Goal: Task Accomplishment & Management: Manage account settings

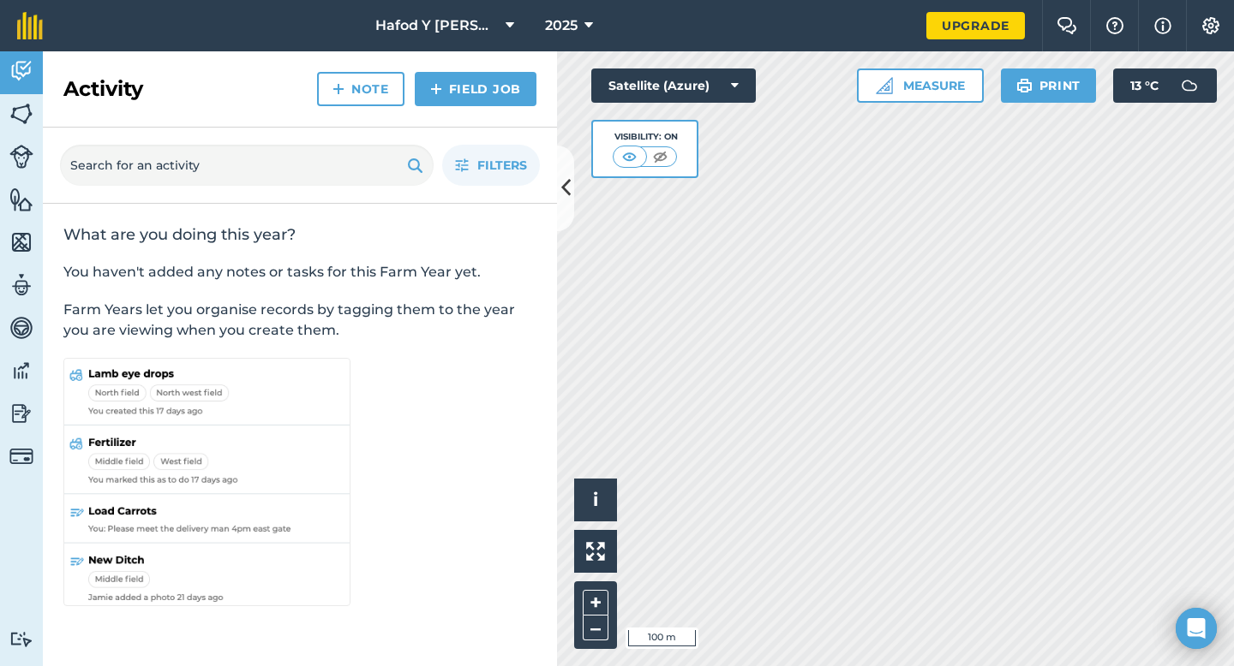
click at [523, 497] on div "Activity Fields Livestock Features Maps Team Vehicles Data Reporting Billing Tu…" at bounding box center [617, 358] width 1234 height 615
click at [17, 117] on img at bounding box center [21, 114] width 24 height 26
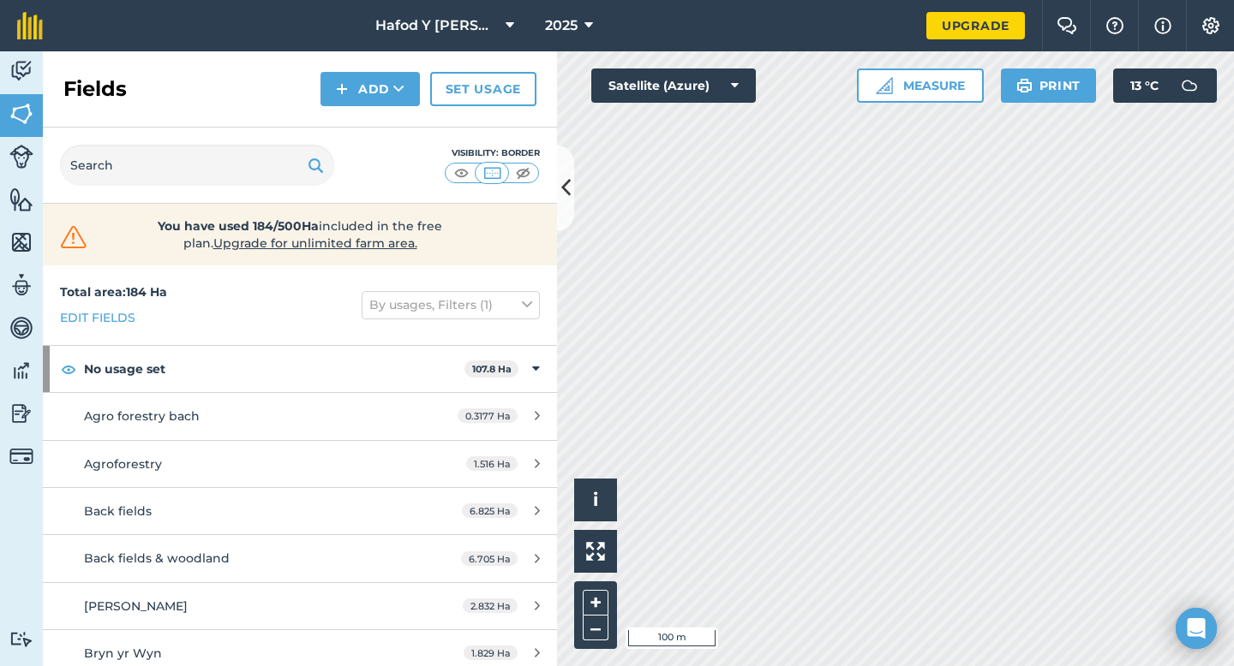
click at [879, 23] on div "Hafod Y Llyn Isaf 2025 Upgrade Farm Chat Help Info Settings Map printing is not…" at bounding box center [617, 333] width 1234 height 666
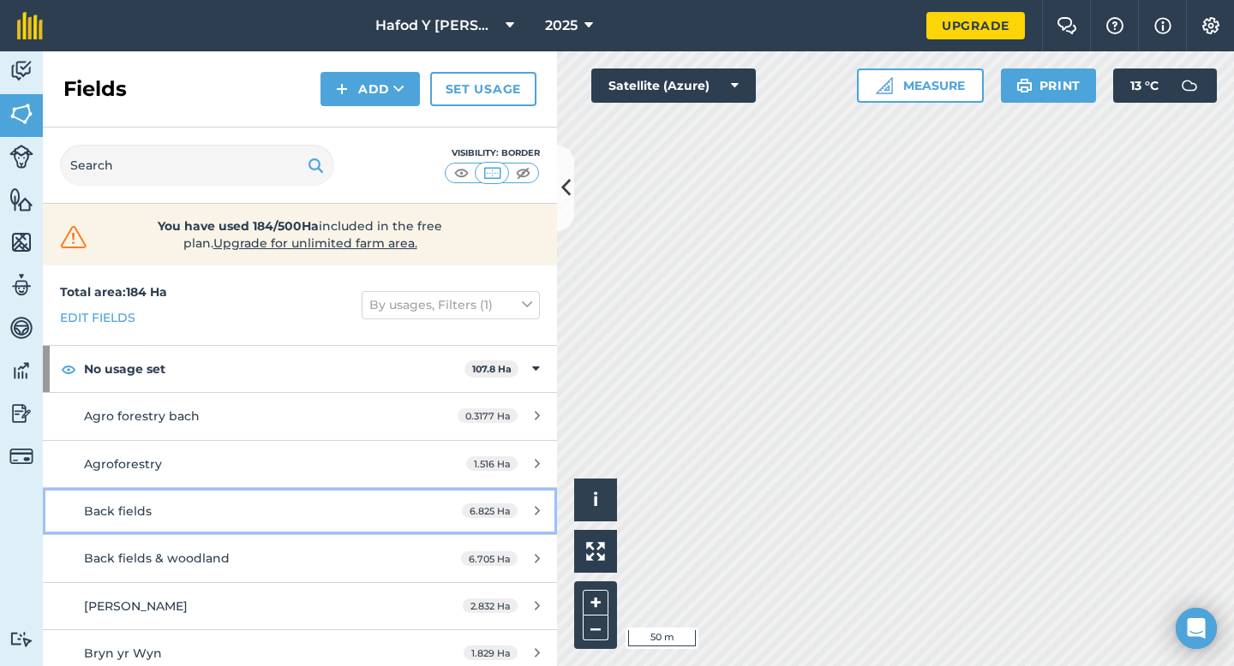
click at [166, 519] on div "Back fields" at bounding box center [245, 511] width 322 height 19
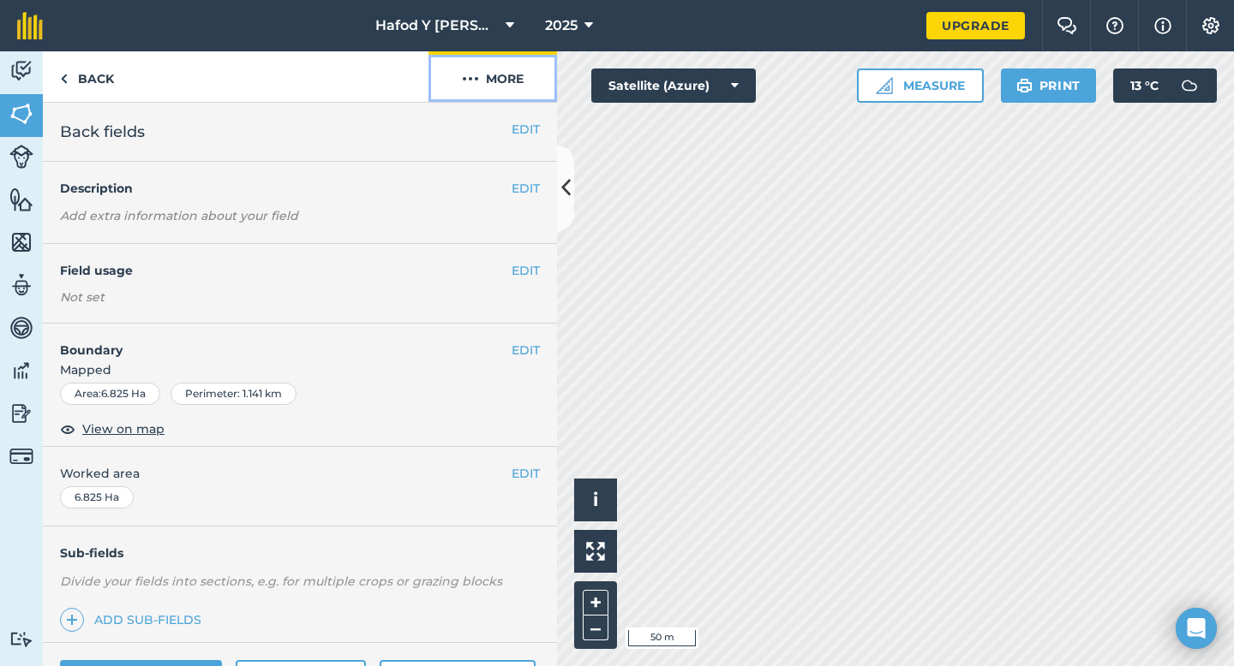
click at [469, 79] on img at bounding box center [470, 79] width 17 height 21
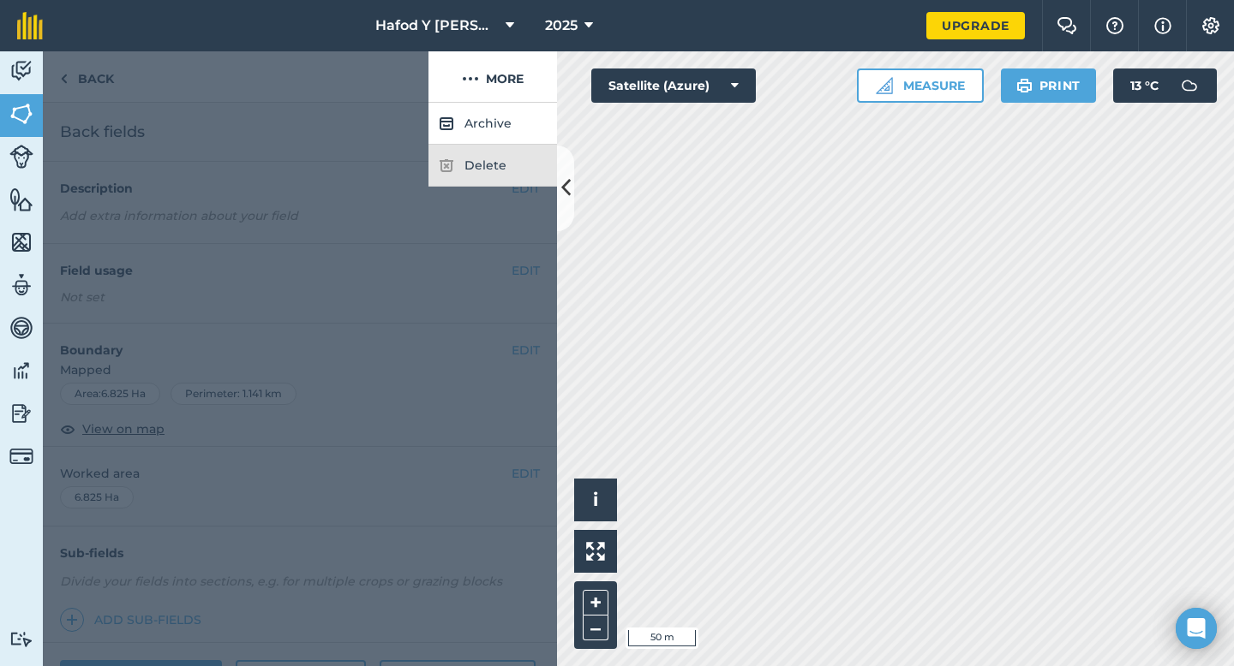
click at [486, 158] on div "Delete" at bounding box center [492, 166] width 128 height 42
drag, startPoint x: 276, startPoint y: 159, endPoint x: 237, endPoint y: 144, distance: 41.5
click at [236, 156] on div at bounding box center [300, 385] width 514 height 564
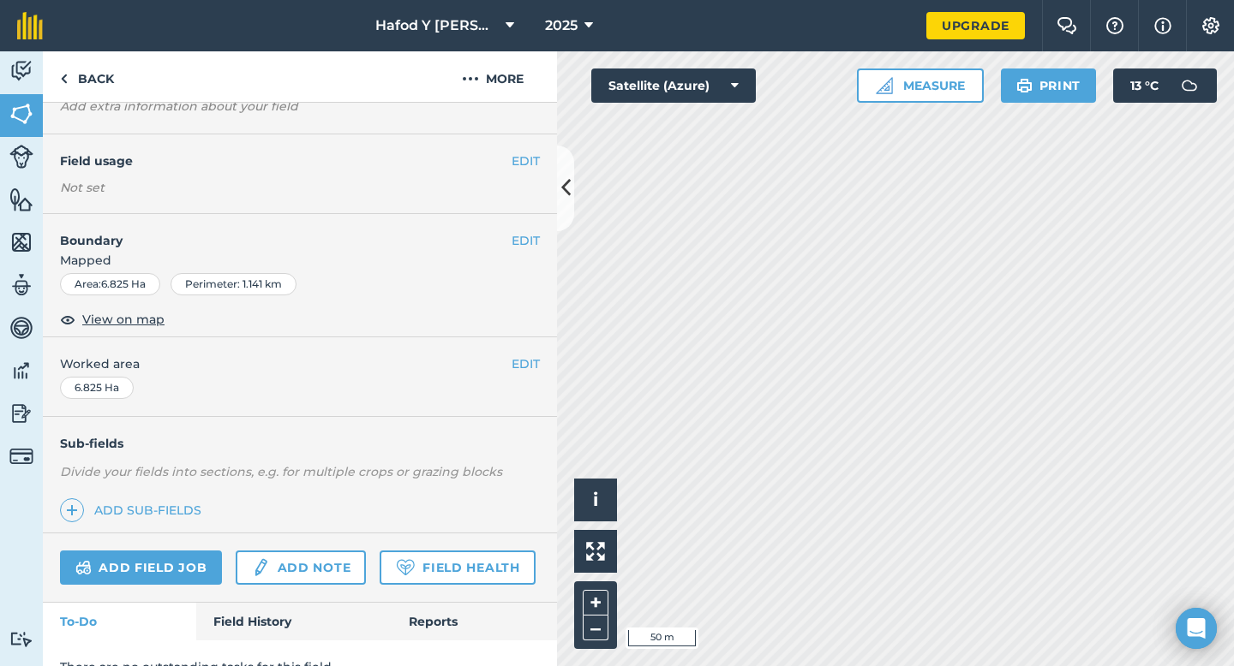
scroll to position [185, 0]
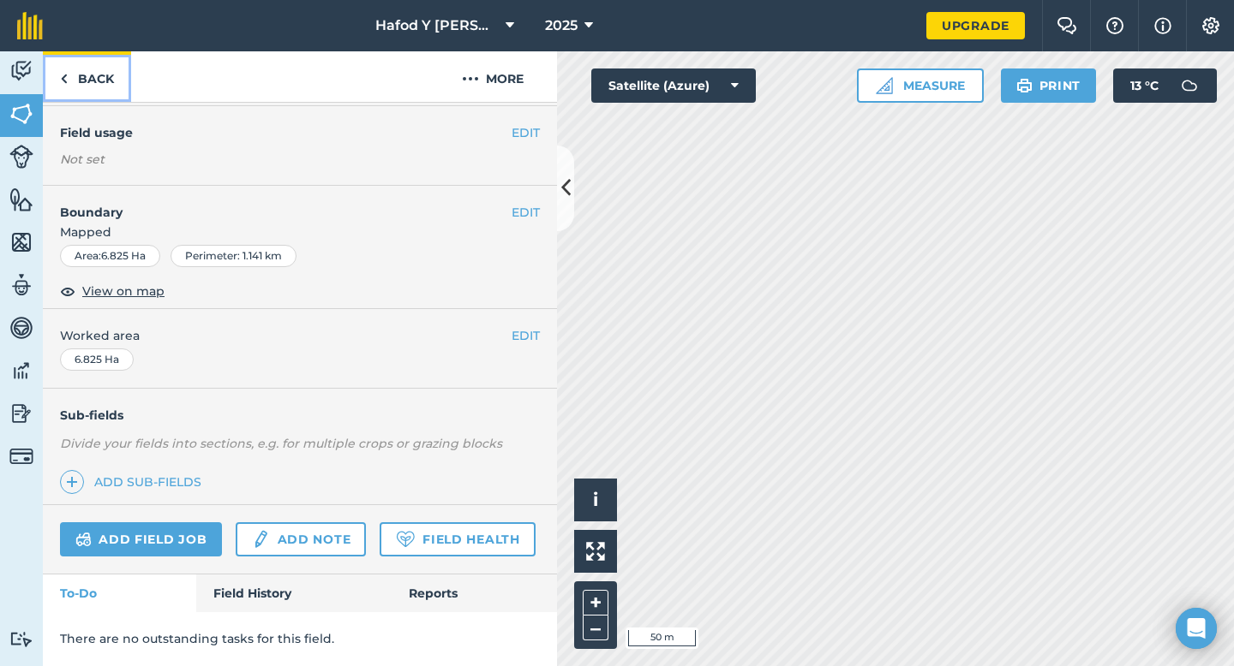
click at [87, 79] on link "Back" at bounding box center [87, 76] width 88 height 51
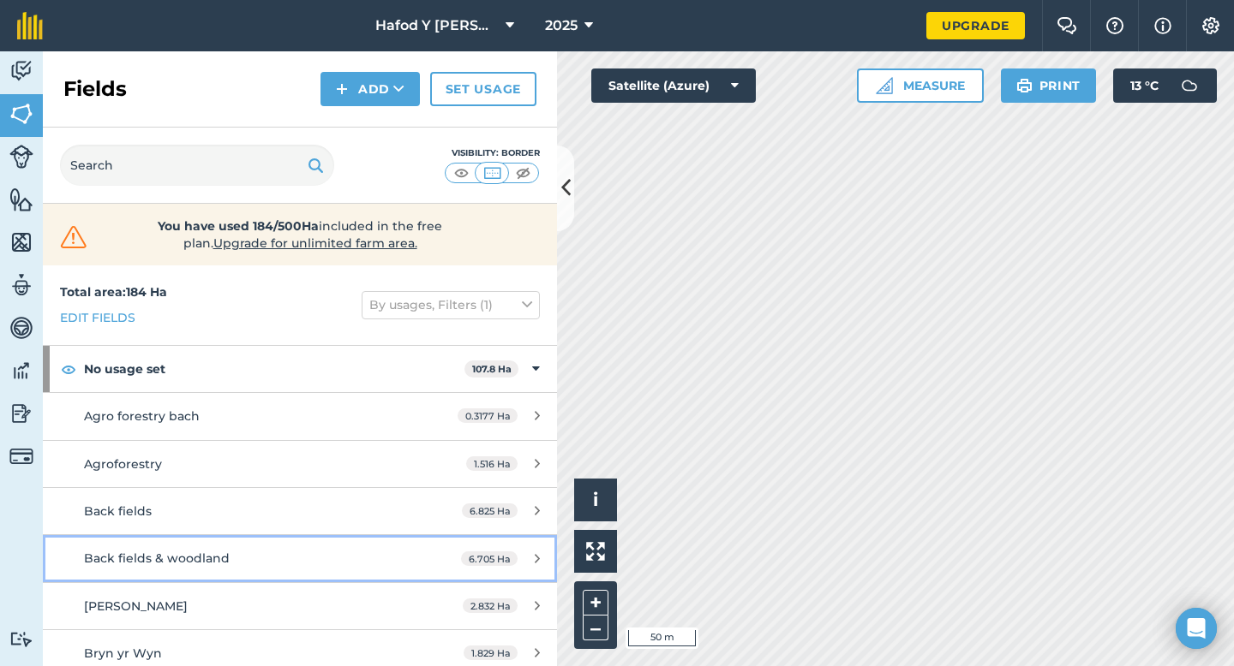
click at [320, 559] on div "Back fields & woodland" at bounding box center [245, 558] width 322 height 19
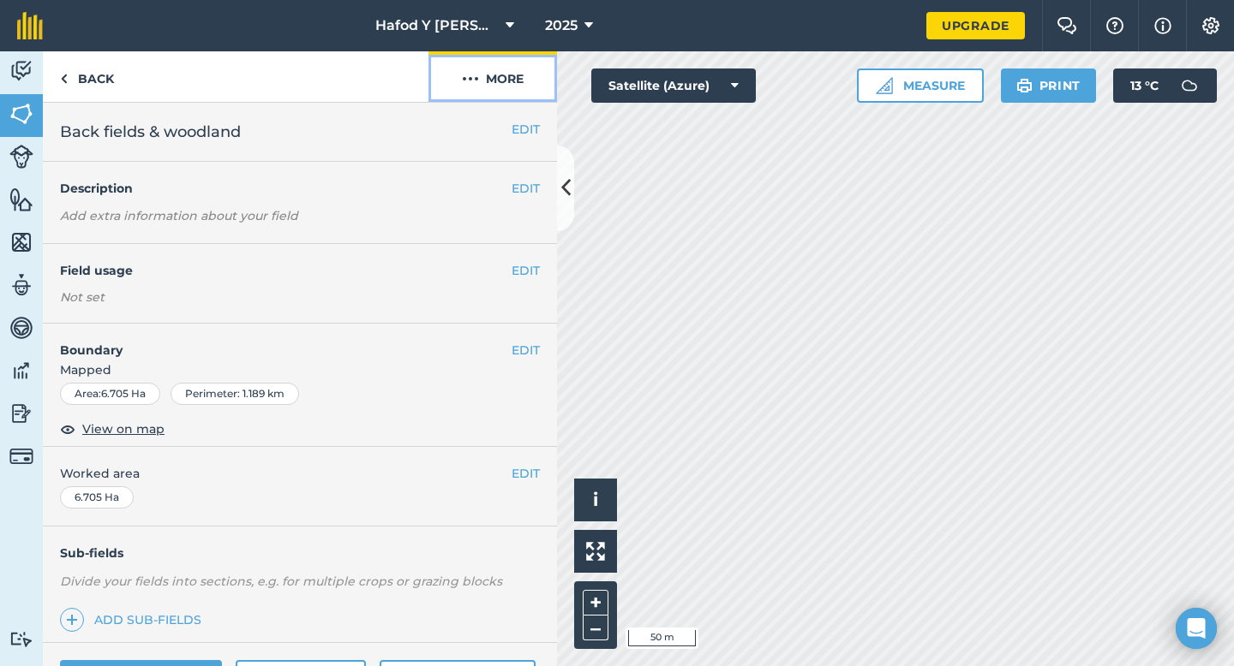
click at [499, 75] on button "More" at bounding box center [492, 76] width 128 height 51
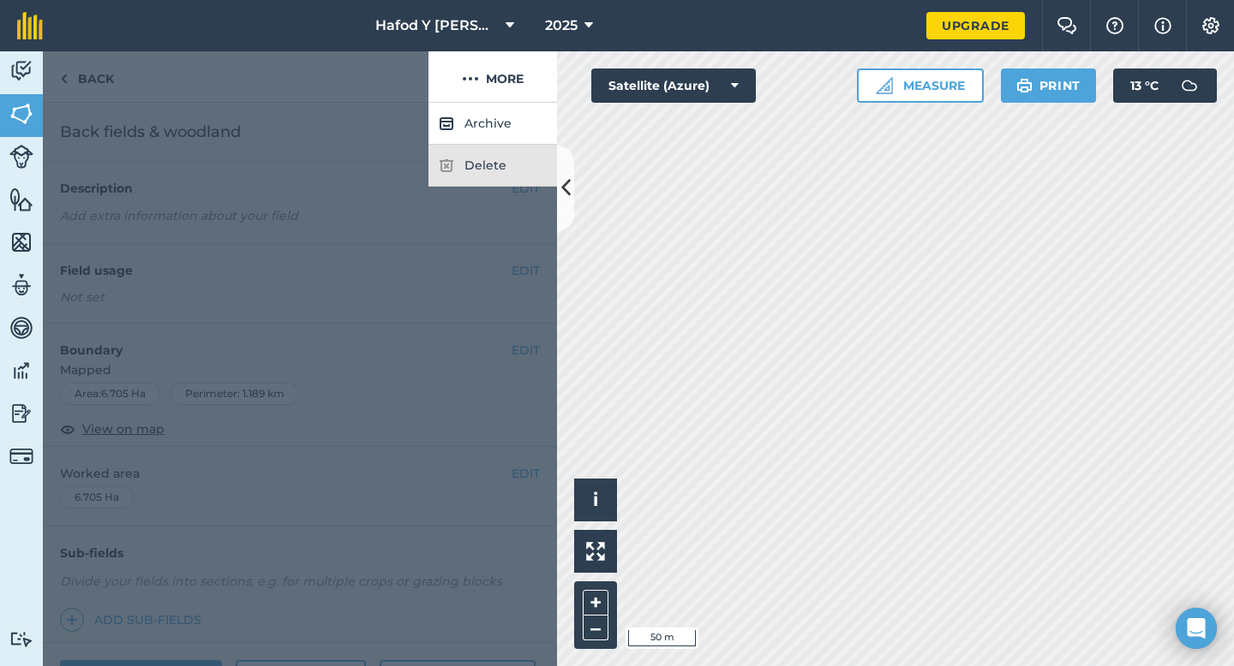
click at [455, 170] on div "Delete" at bounding box center [492, 166] width 128 height 42
click at [298, 93] on div at bounding box center [235, 76] width 385 height 51
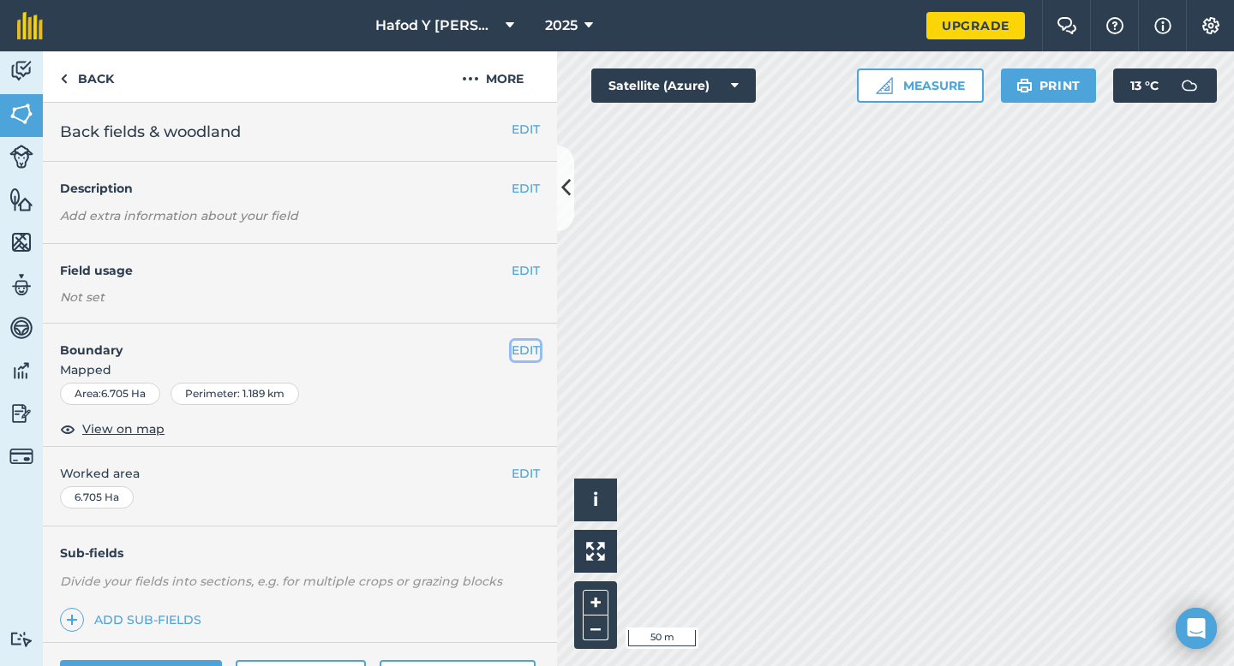
click at [511, 346] on button "EDIT" at bounding box center [525, 350] width 28 height 19
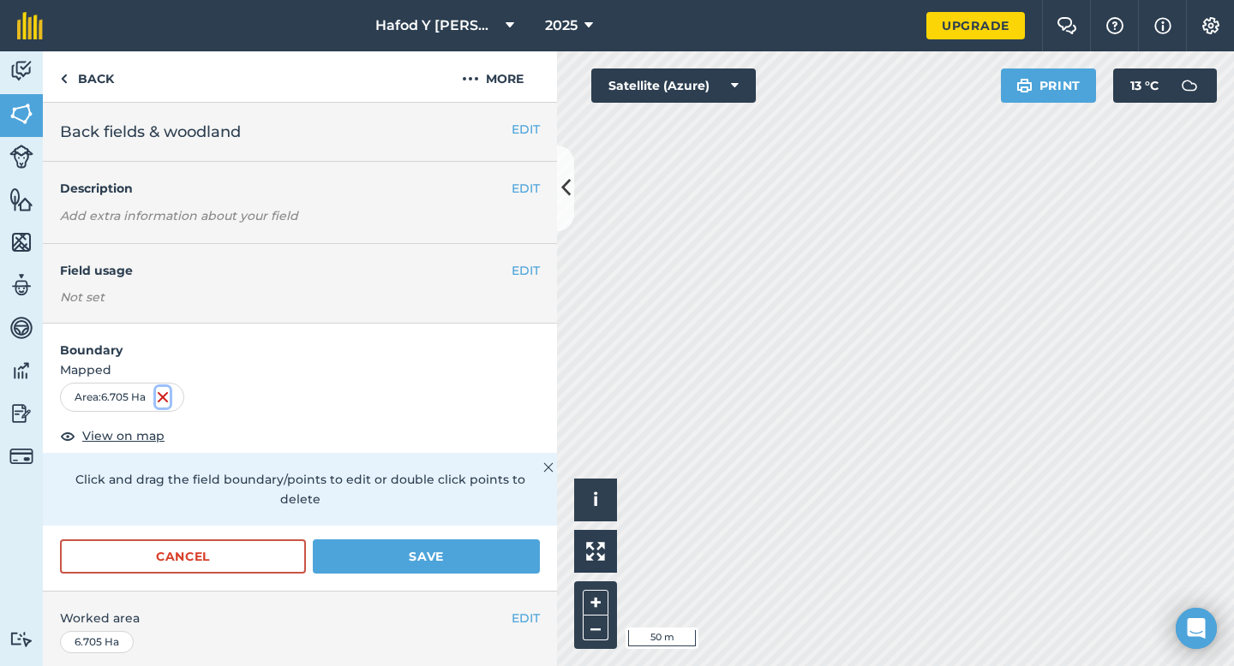
click at [167, 399] on img at bounding box center [163, 397] width 14 height 21
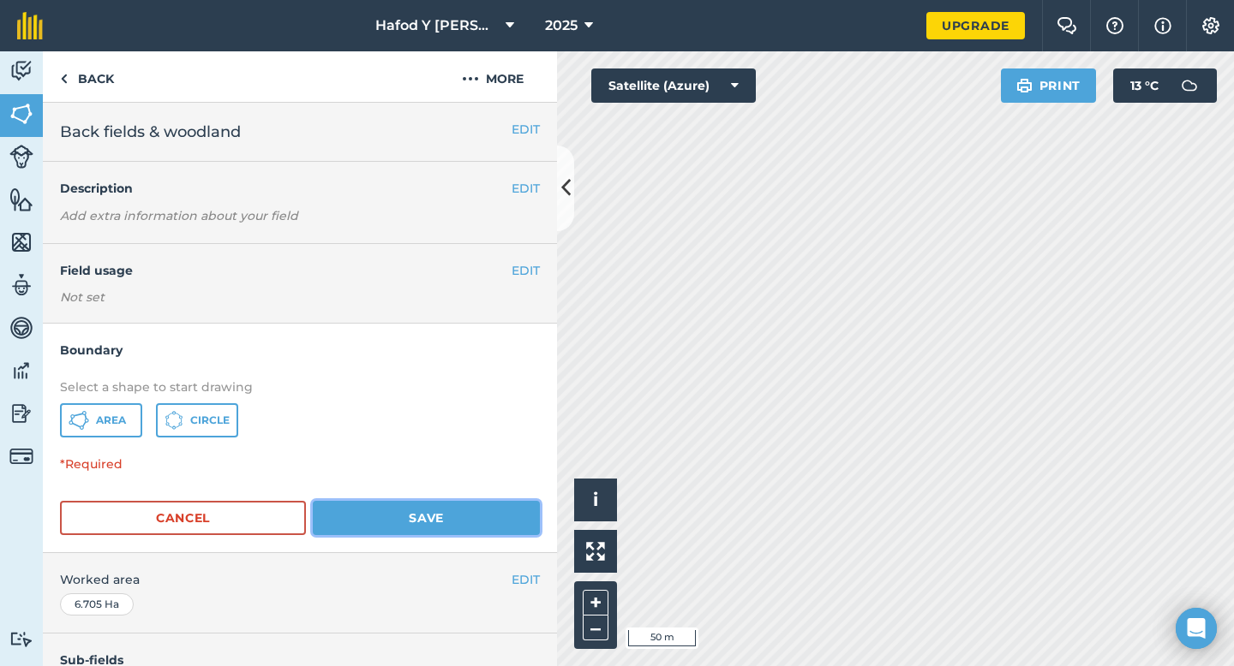
click at [436, 525] on button "Save" at bounding box center [426, 518] width 227 height 34
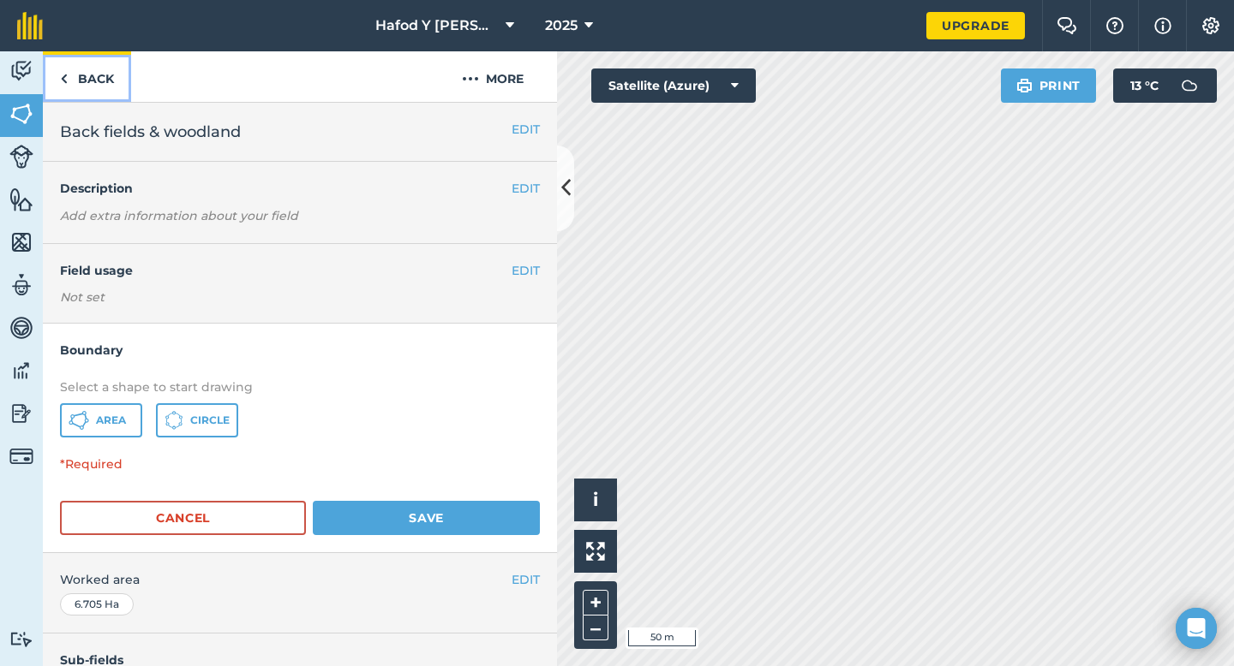
click at [113, 72] on link "Back" at bounding box center [87, 76] width 88 height 51
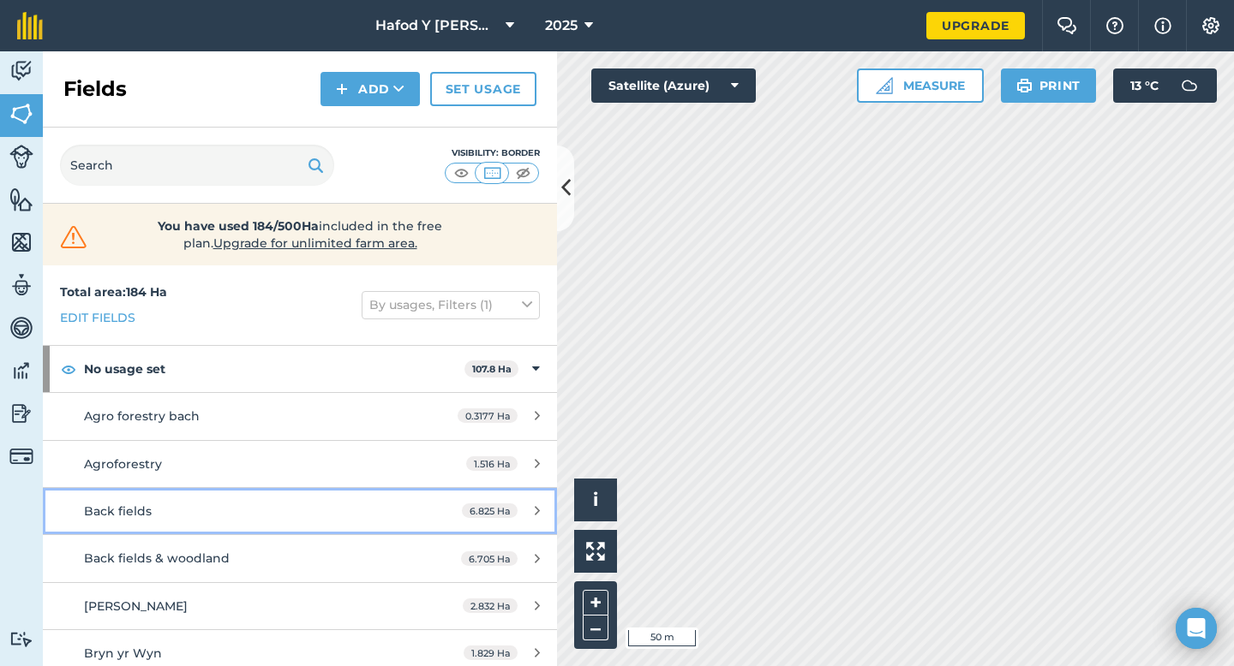
click at [529, 509] on div "6.825 Ha" at bounding box center [501, 512] width 112 height 14
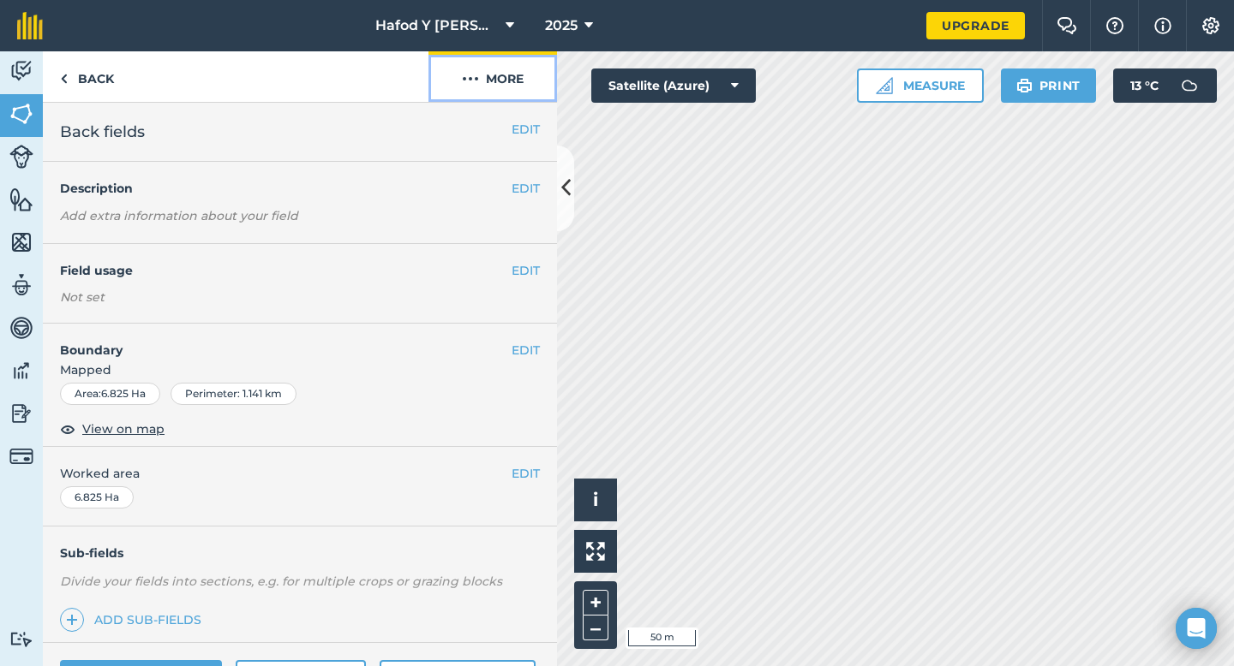
click at [467, 74] on img at bounding box center [470, 79] width 17 height 21
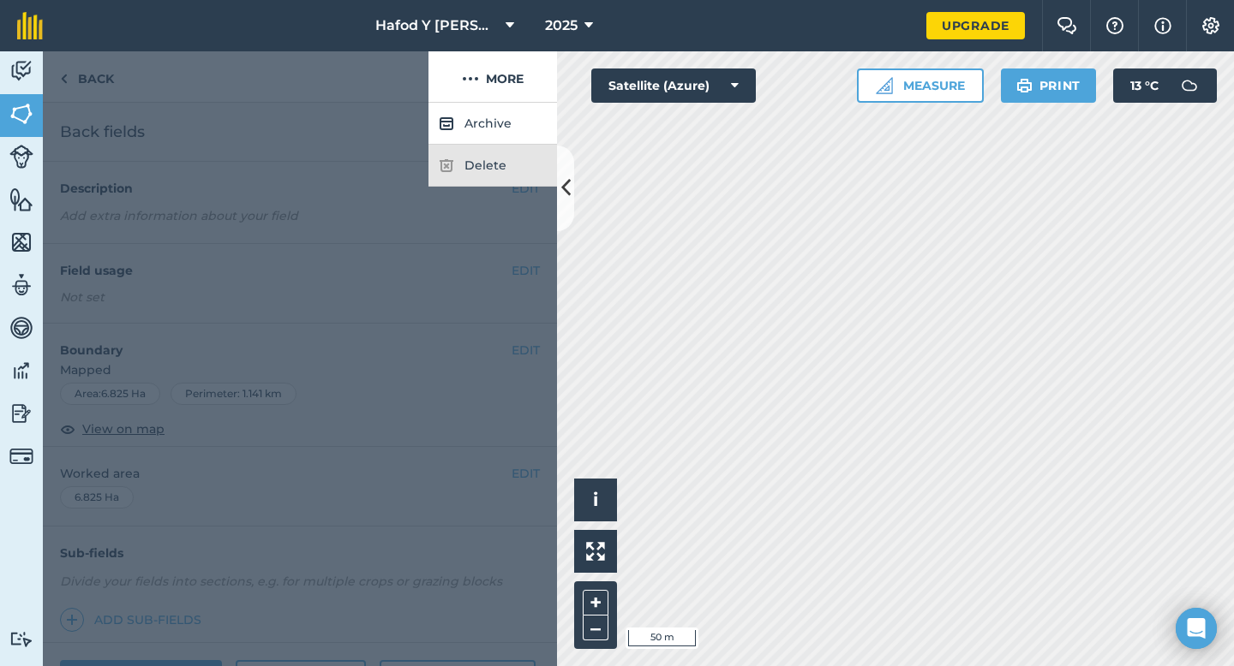
click at [450, 158] on img at bounding box center [446, 165] width 15 height 21
click at [290, 190] on div at bounding box center [300, 385] width 514 height 564
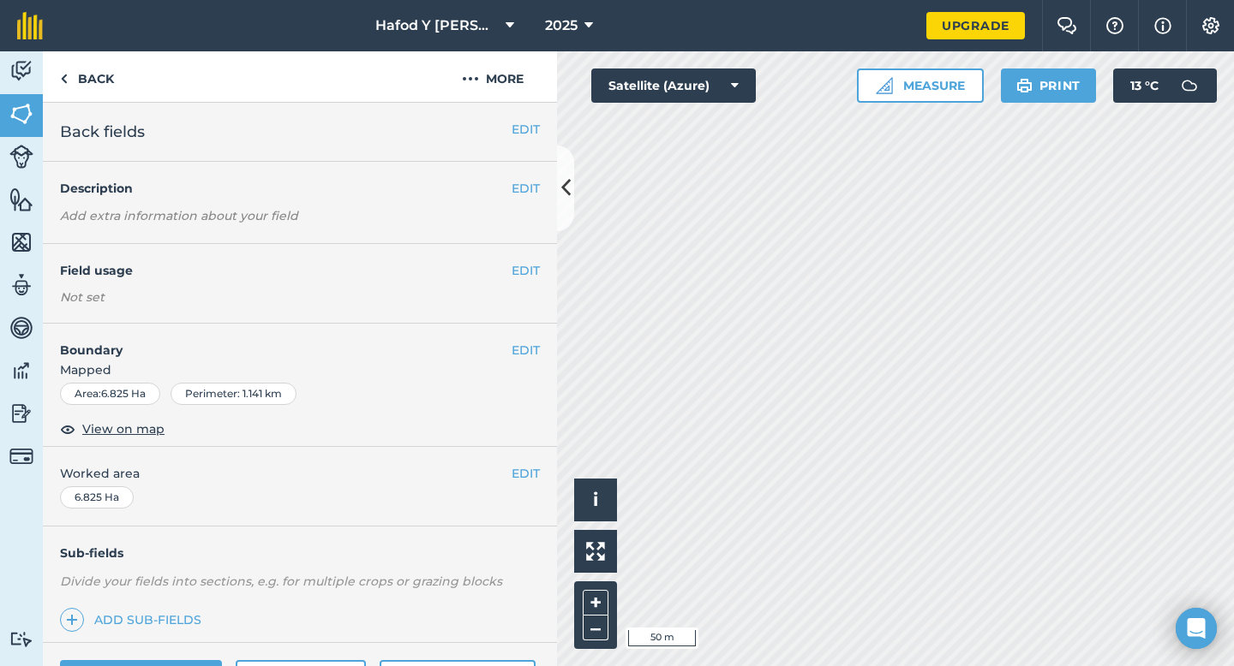
click at [528, 472] on div "EDIT Worked area 6.825 Ha" at bounding box center [300, 487] width 514 height 80
click at [511, 473] on button "EDIT" at bounding box center [525, 473] width 28 height 19
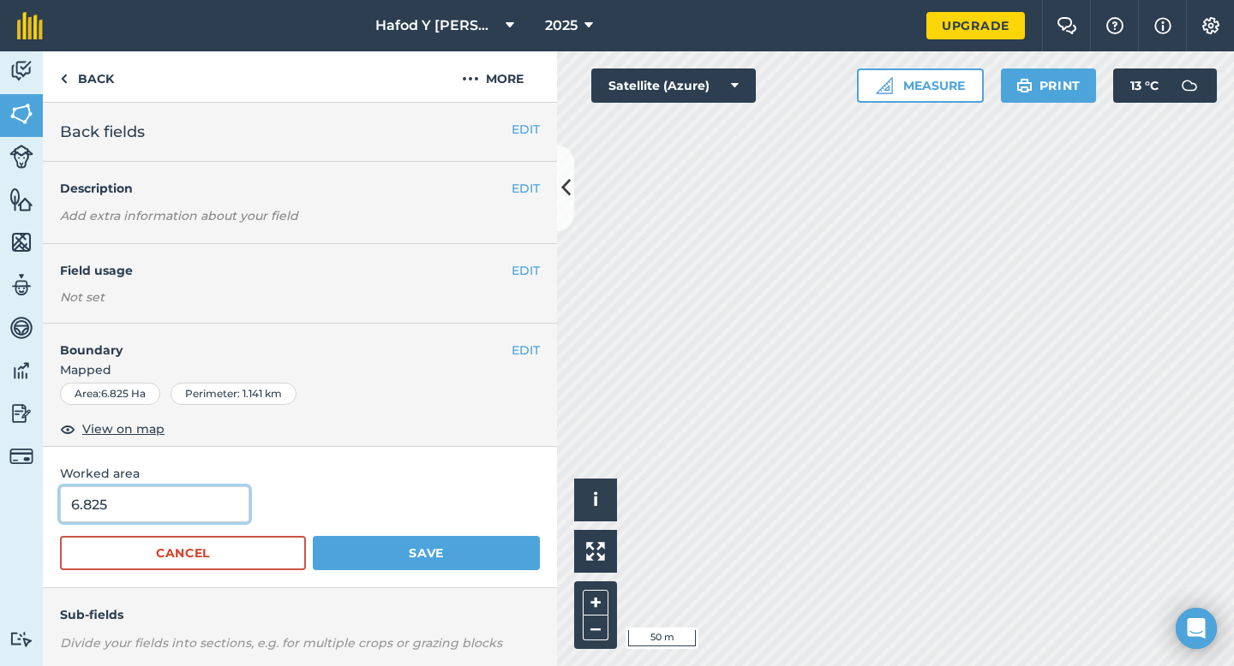
click at [190, 500] on input "6.825" at bounding box center [154, 505] width 189 height 36
click at [132, 429] on span "View on map" at bounding box center [123, 429] width 82 height 19
click at [514, 346] on button "EDIT" at bounding box center [525, 350] width 28 height 19
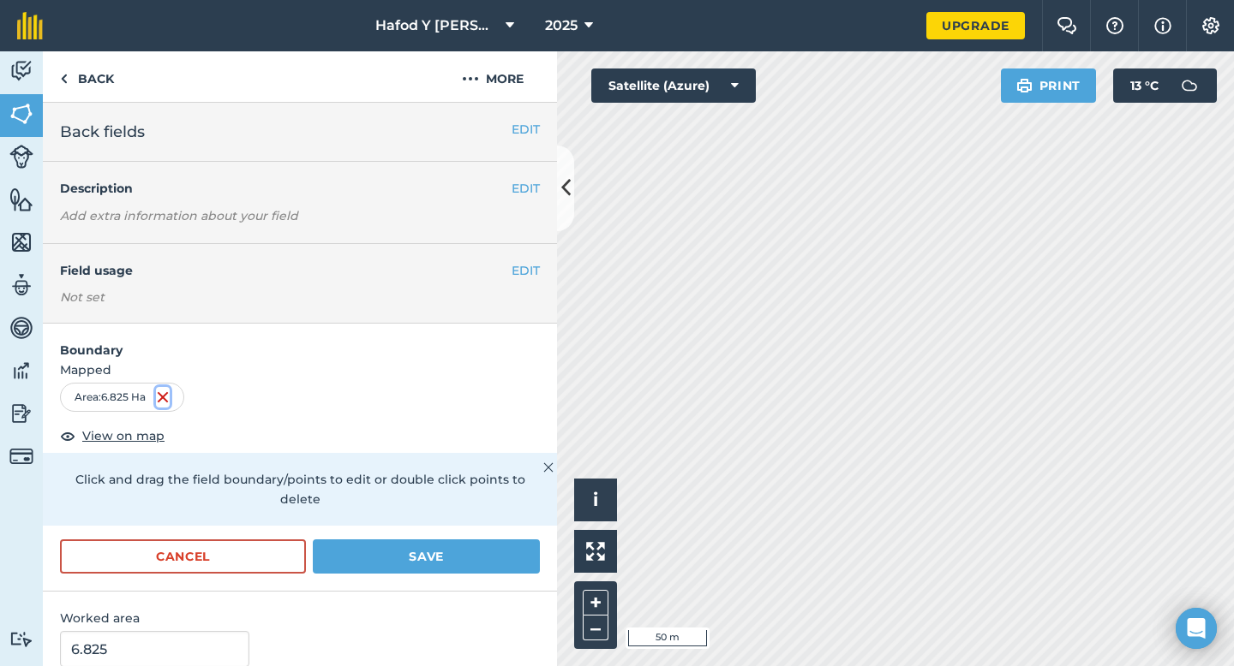
click at [164, 399] on img at bounding box center [163, 397] width 14 height 21
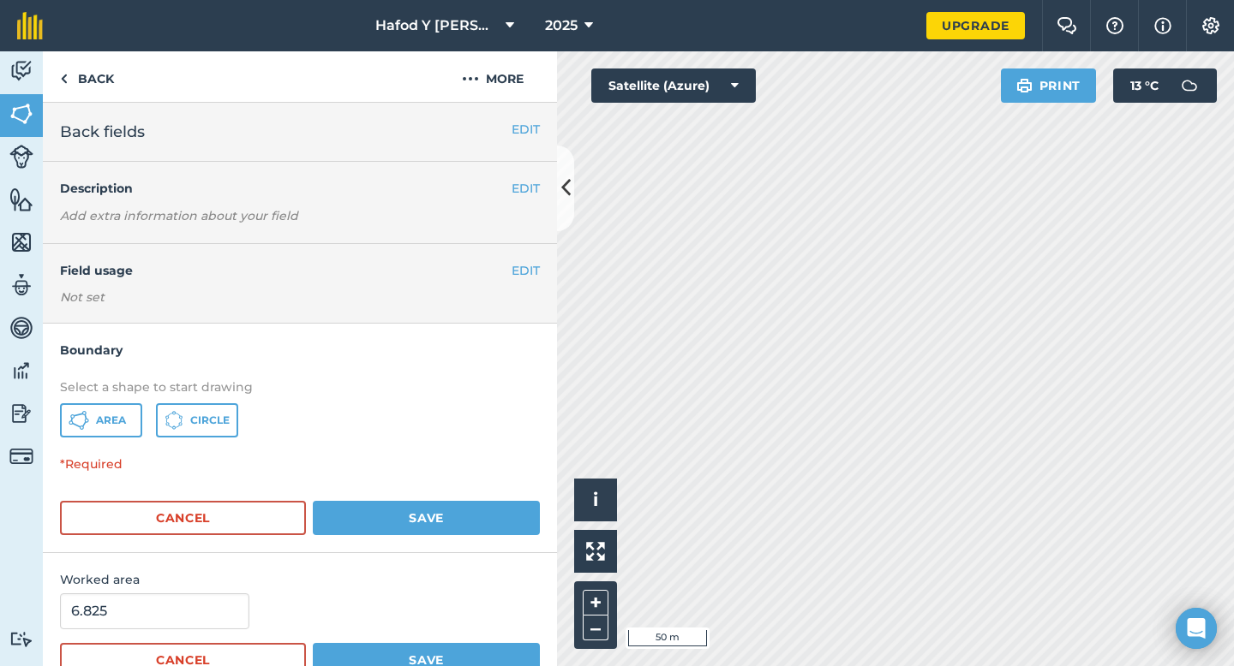
click at [341, 418] on div "Area Circle" at bounding box center [300, 420] width 480 height 34
click at [469, 89] on button "More" at bounding box center [492, 76] width 128 height 51
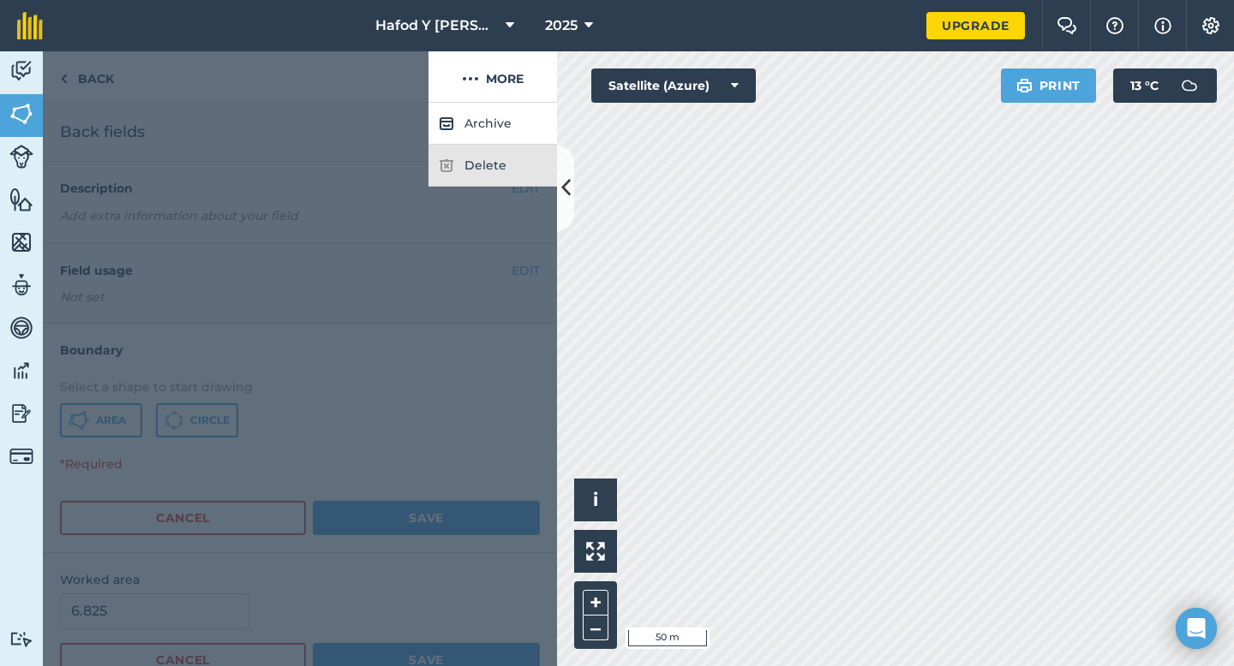
click at [450, 166] on img at bounding box center [446, 165] width 15 height 21
click at [348, 137] on div at bounding box center [300, 385] width 514 height 564
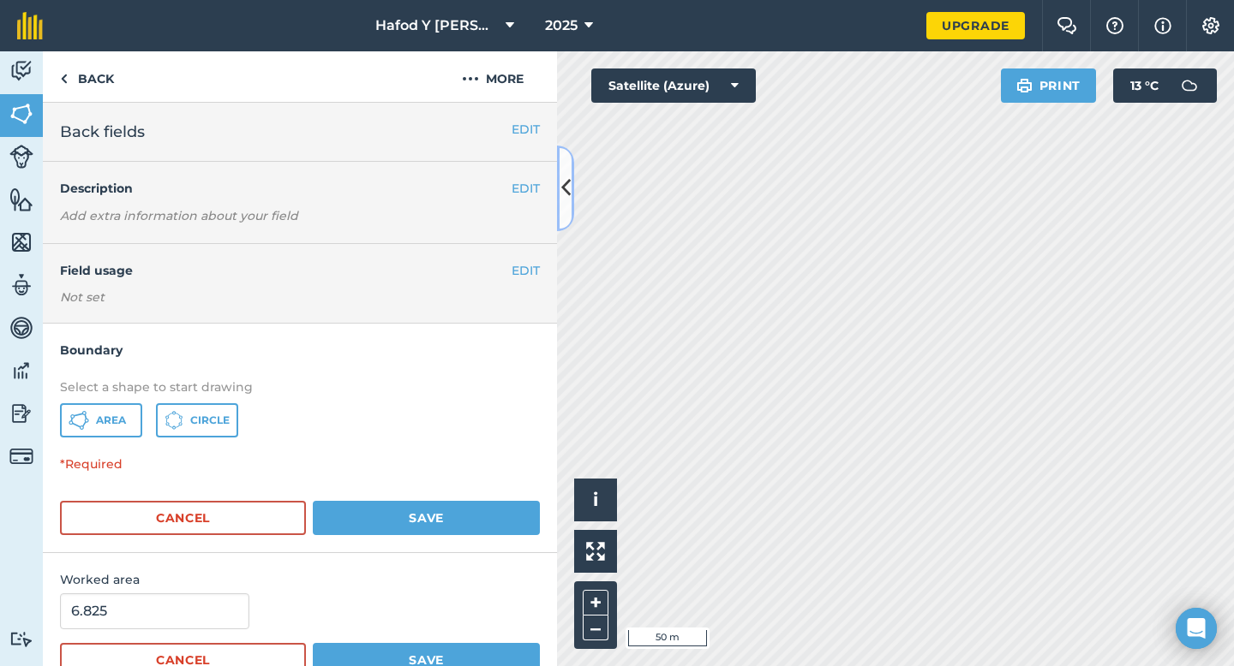
click at [565, 192] on icon at bounding box center [565, 188] width 9 height 30
